Goal: Task Accomplishment & Management: Manage account settings

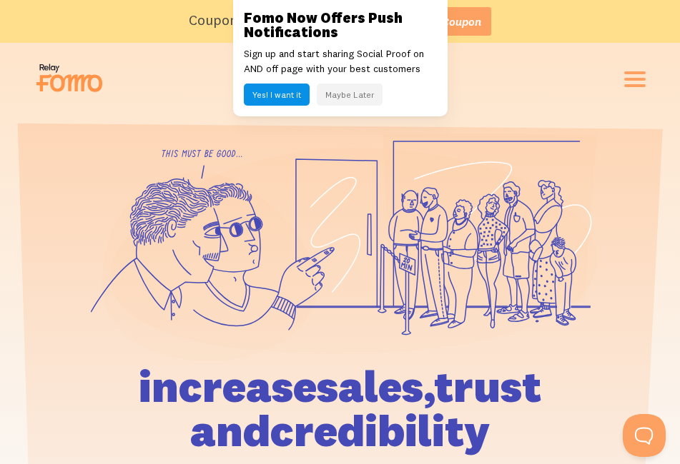
click at [337, 93] on button "Maybe Later" at bounding box center [350, 95] width 66 height 22
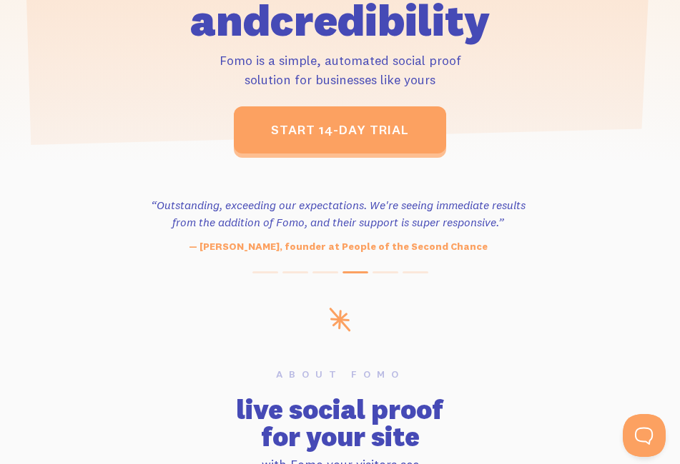
scroll to position [500, 0]
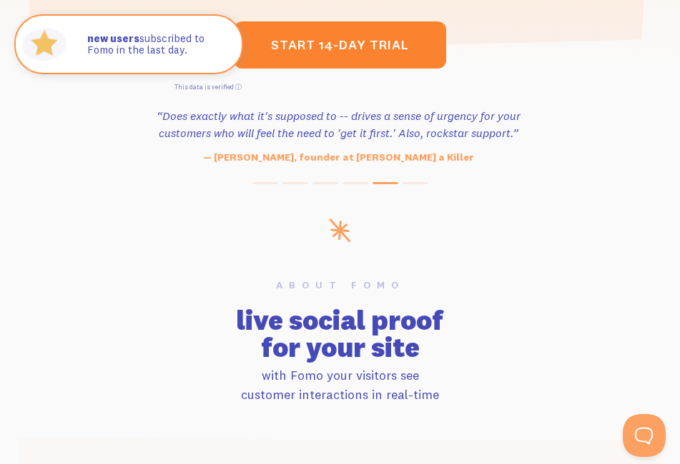
click at [342, 54] on link "start 14-day trial" at bounding box center [340, 44] width 212 height 47
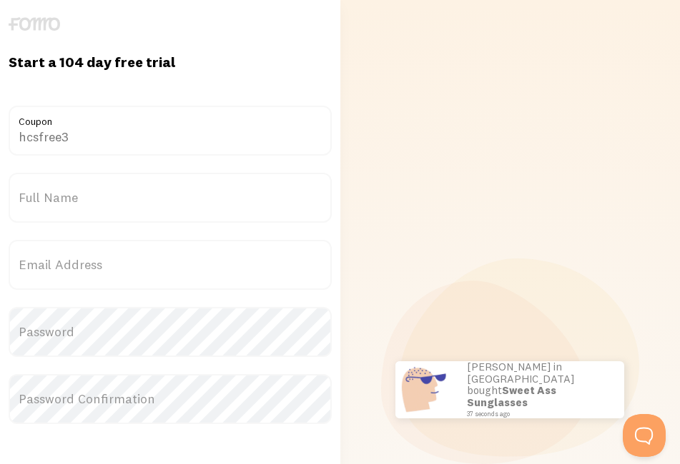
click at [113, 137] on input "hcsfree3" at bounding box center [170, 131] width 323 height 50
drag, startPoint x: 113, startPoint y: 137, endPoint x: 68, endPoint y: 91, distance: 64.7
click at [68, 91] on div "Start a 104 day free trial {{ count }} people signed up today! hcsfree3 Coupon …" at bounding box center [170, 390] width 340 height 675
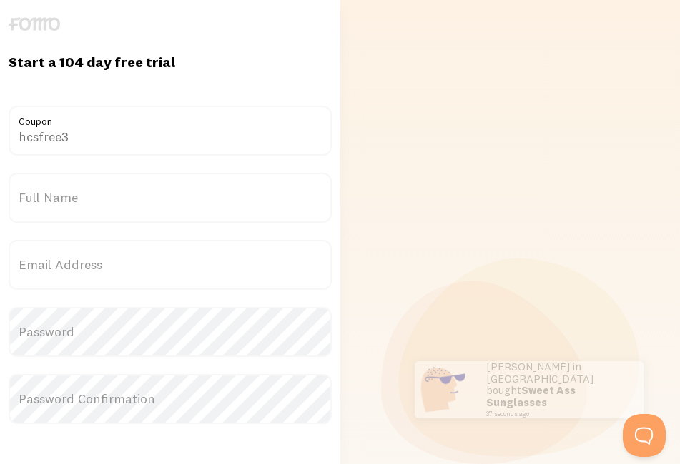
click at [81, 145] on input "hcsfree3" at bounding box center [170, 131] width 323 height 50
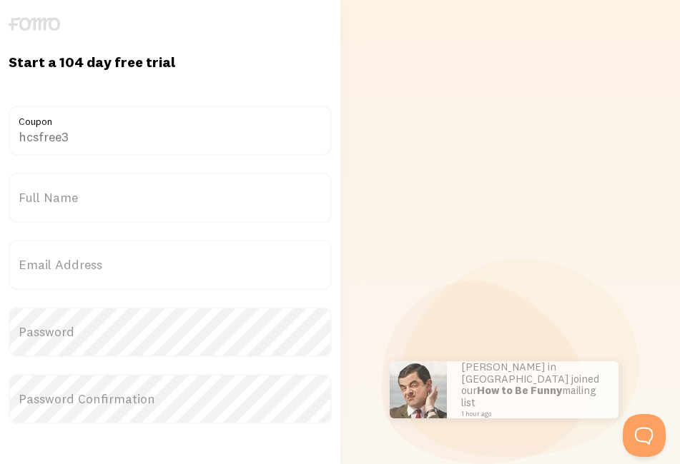
click at [72, 95] on div "Start a 104 day free trial {{ count }} people signed up today! hcsfree3 Coupon …" at bounding box center [170, 390] width 340 height 675
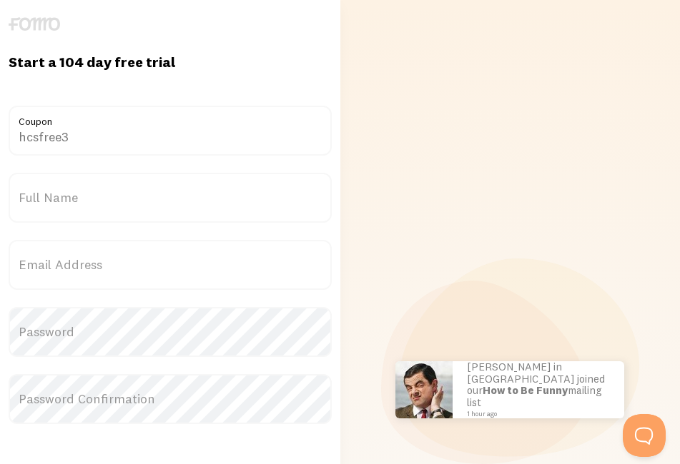
click at [141, 201] on label "Full Name" at bounding box center [170, 198] width 323 height 50
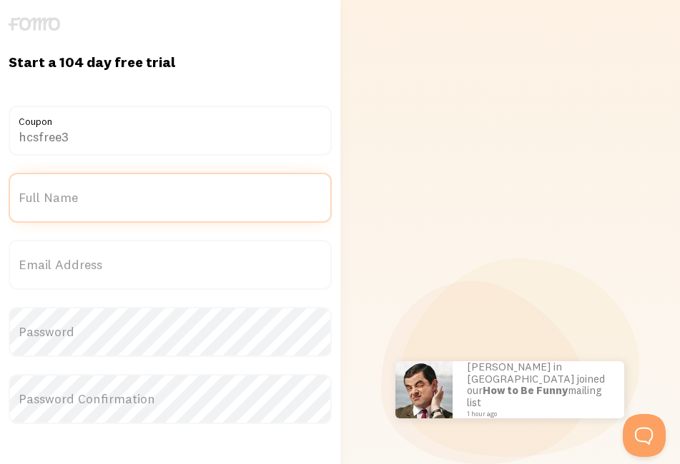
click at [141, 201] on input "Full Name" at bounding box center [170, 198] width 323 height 50
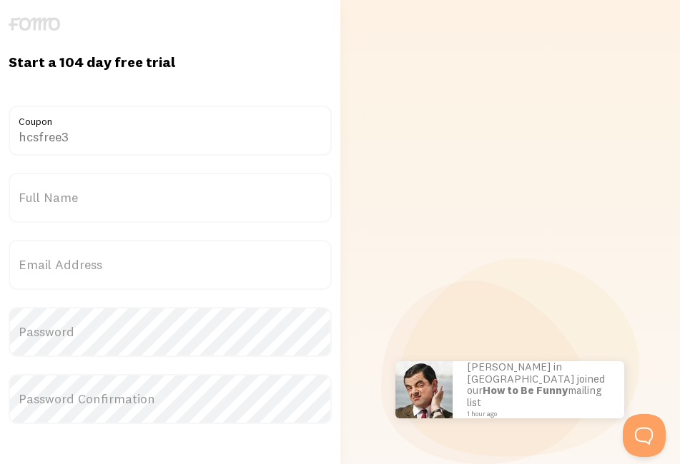
click at [130, 207] on label "Full Name" at bounding box center [170, 198] width 323 height 50
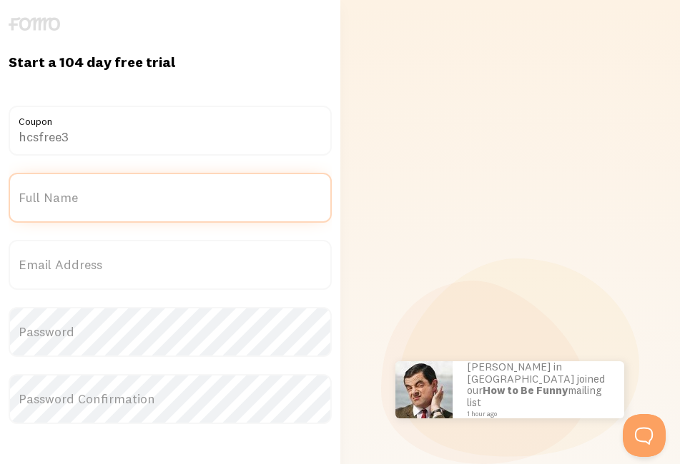
click at [130, 207] on input "Full Name" at bounding box center [170, 198] width 323 height 50
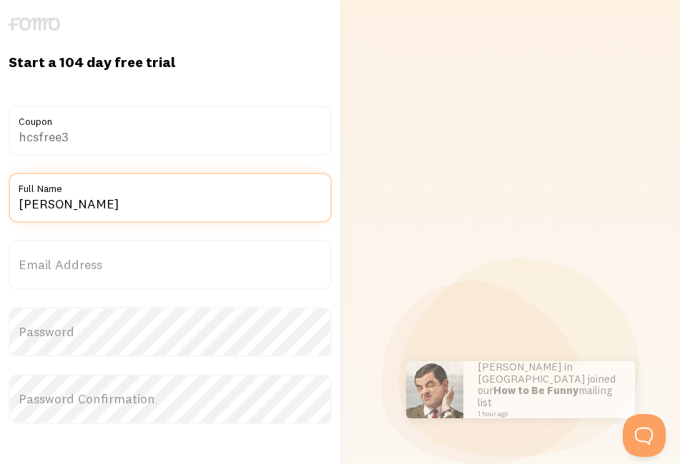
type input "sada"
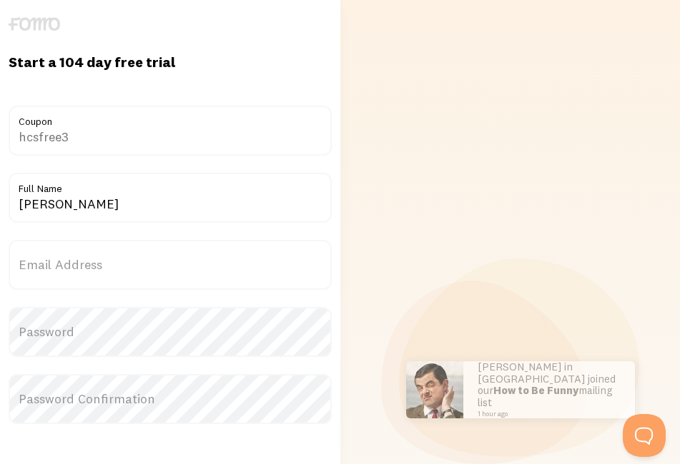
click at [129, 278] on label "Email Address" at bounding box center [170, 265] width 323 height 50
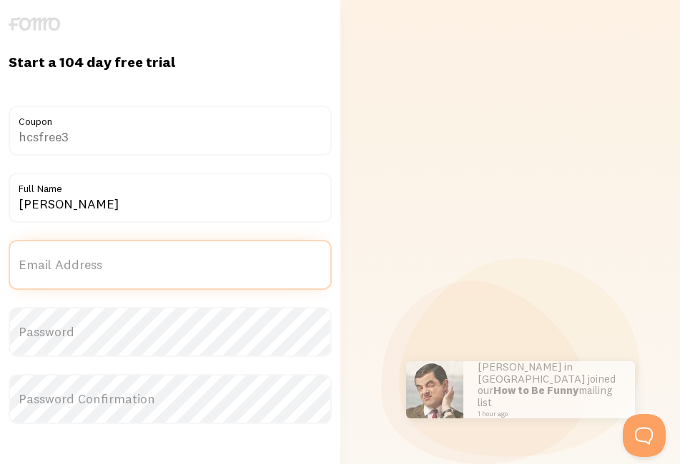
click at [129, 278] on input "Email Address" at bounding box center [170, 265] width 323 height 50
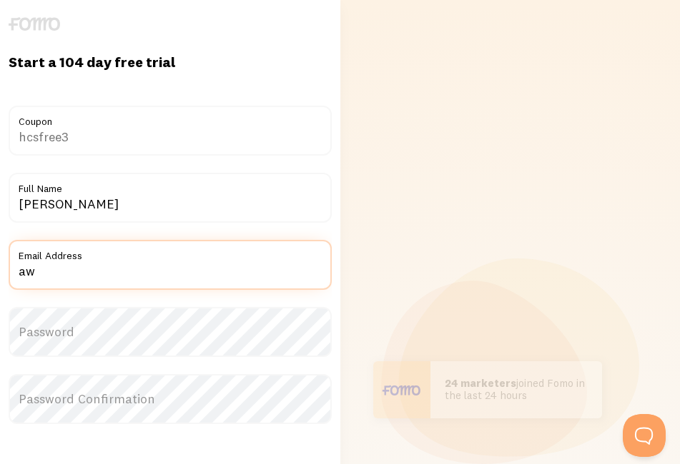
type input "achirino142@gmail.com"
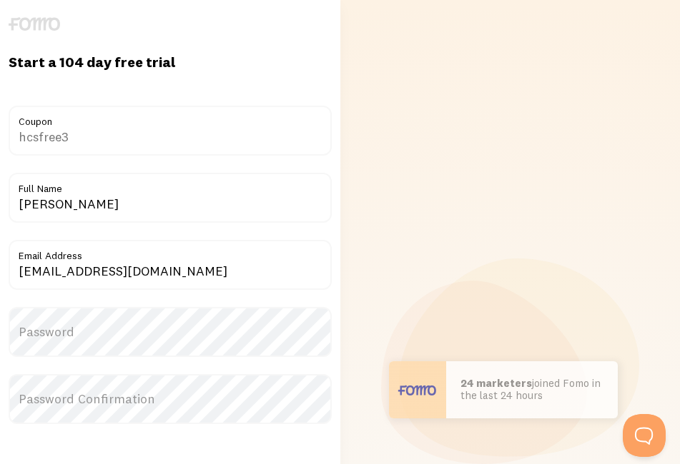
click at [101, 336] on label "Password" at bounding box center [170, 332] width 323 height 50
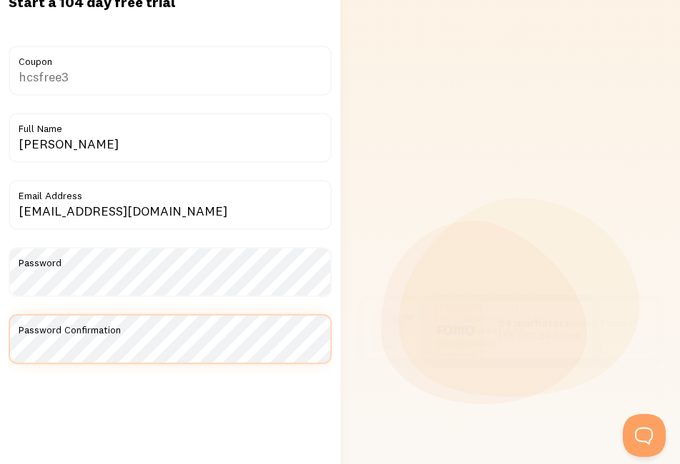
scroll to position [143, 0]
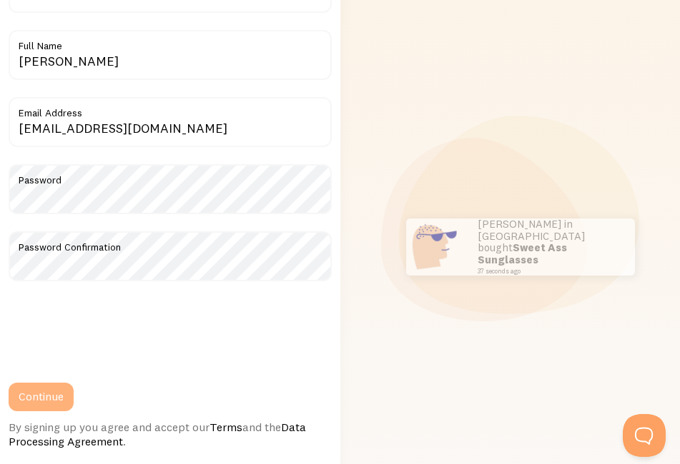
click at [54, 400] on button "Continue" at bounding box center [41, 397] width 65 height 29
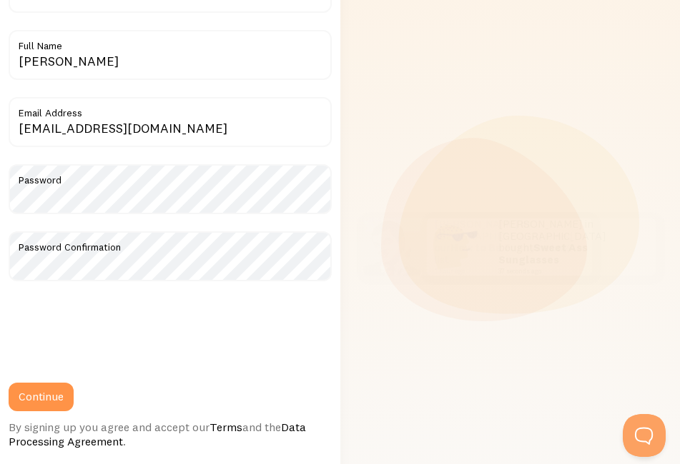
scroll to position [0, 0]
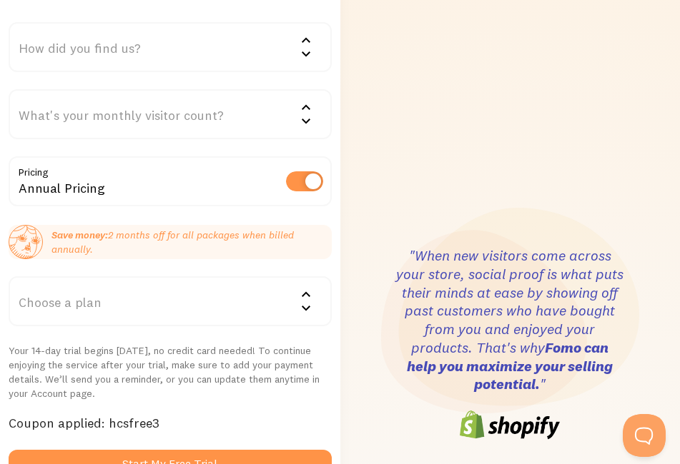
scroll to position [286, 0]
